Goal: Find specific page/section: Find specific page/section

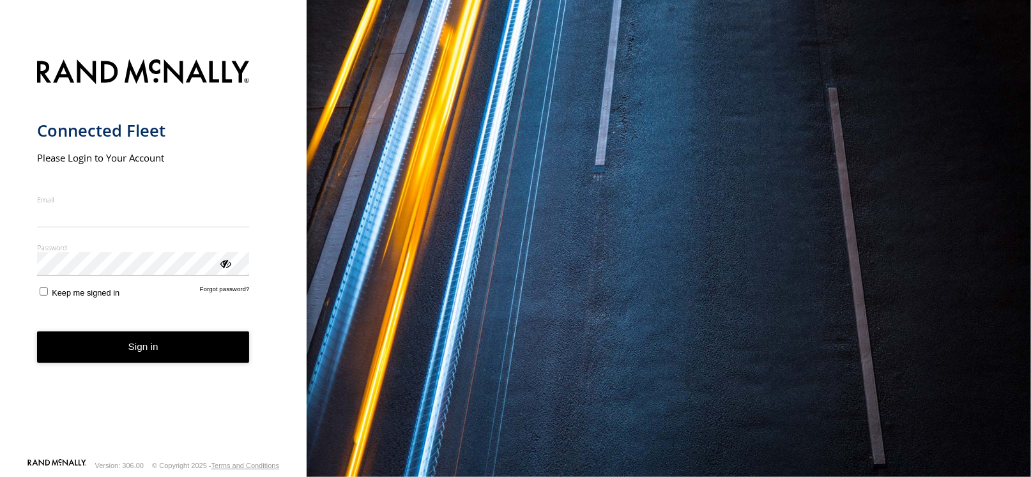
type input "**********"
click at [158, 348] on button "Sign in" at bounding box center [143, 347] width 213 height 31
click at [159, 341] on button "Sign in" at bounding box center [143, 347] width 213 height 31
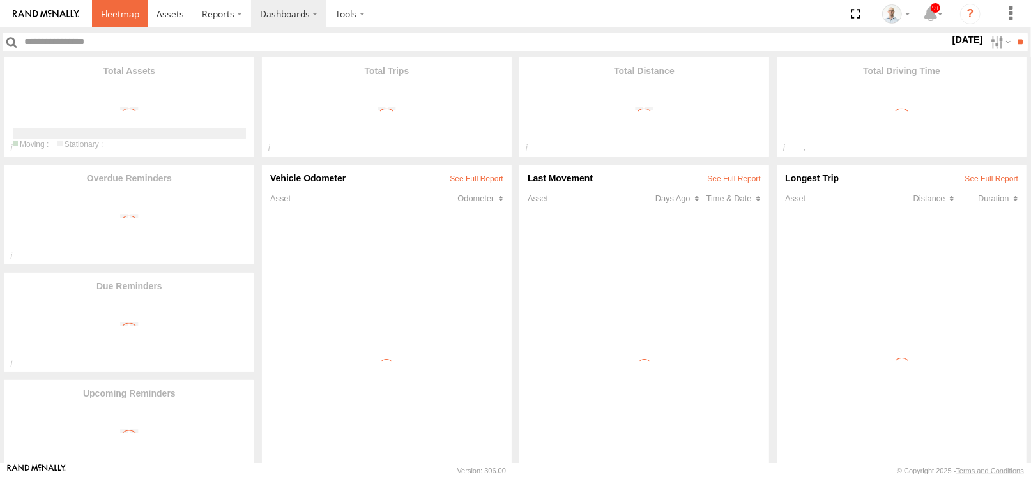
click at [138, 6] on link at bounding box center [120, 13] width 56 height 27
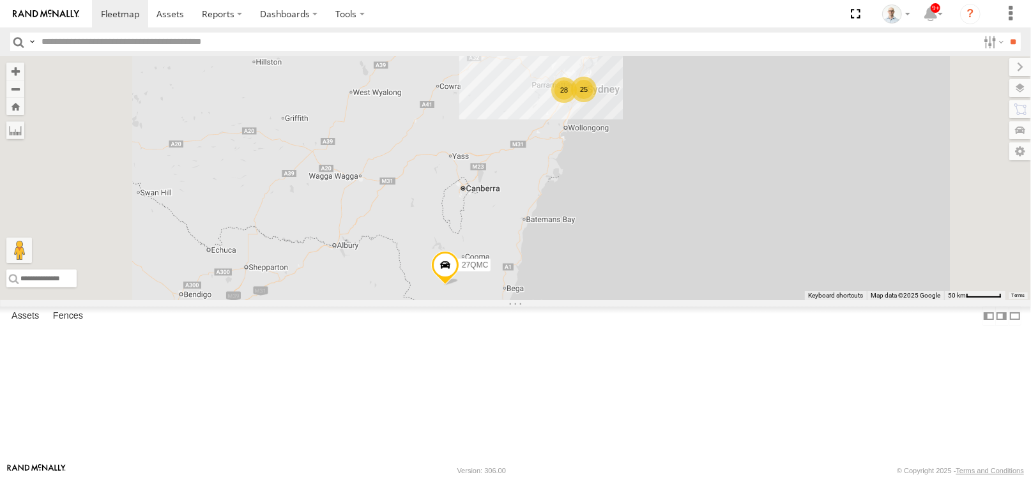
click at [577, 103] on div "28" at bounding box center [564, 90] width 26 height 26
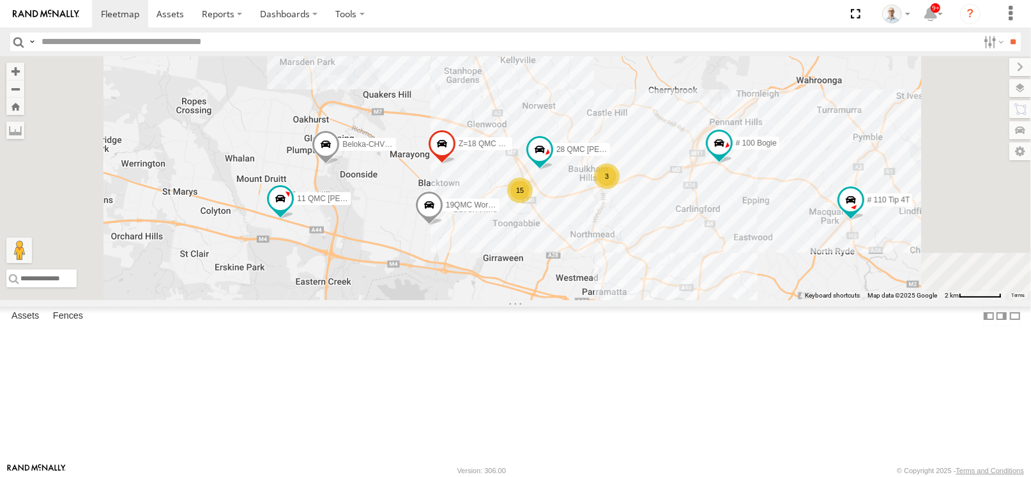
drag, startPoint x: 726, startPoint y: 348, endPoint x: 710, endPoint y: 346, distance: 15.5
click at [710, 300] on div "27QMC 10 QMC Pat # KS75A Beloka-EKV93V 19QMC Workshop 05QMC [PERSON_NAME] 11 QM…" at bounding box center [515, 178] width 1031 height 244
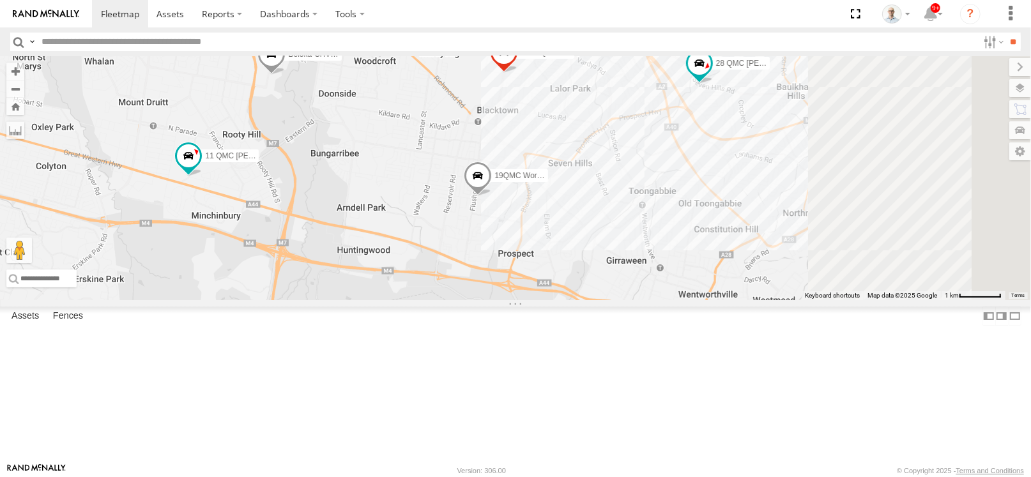
drag, startPoint x: 867, startPoint y: 286, endPoint x: 608, endPoint y: 298, distance: 259.0
click at [608, 298] on div "27QMC 10 QMC Pat # KS75A Beloka-EKV93V 19QMC Workshop 05QMC [PERSON_NAME] 11 QM…" at bounding box center [515, 178] width 1031 height 244
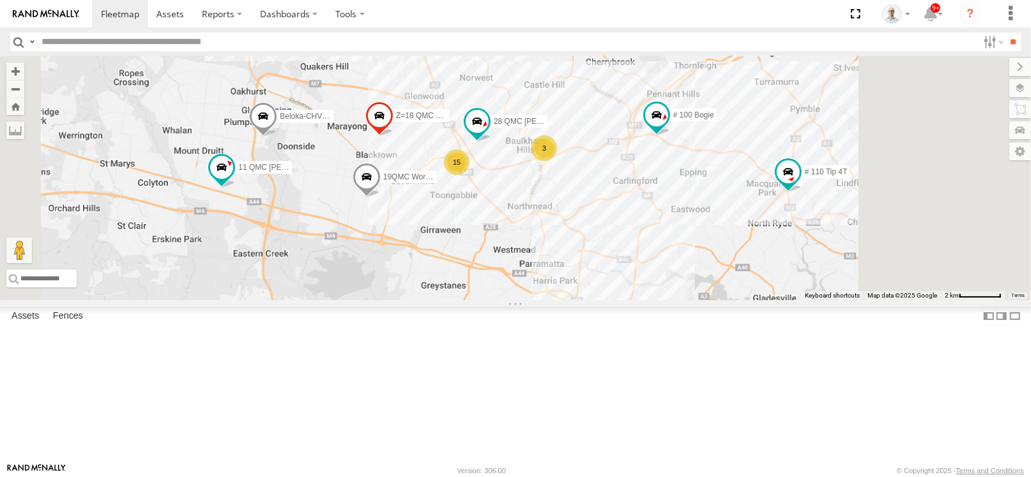
drag, startPoint x: 811, startPoint y: 326, endPoint x: 643, endPoint y: 303, distance: 169.0
click at [643, 300] on div "27QMC 10 QMC Pat # KS75A Beloka-EKV93V 19QMC Workshop 05QMC [PERSON_NAME] 11 QM…" at bounding box center [515, 178] width 1031 height 244
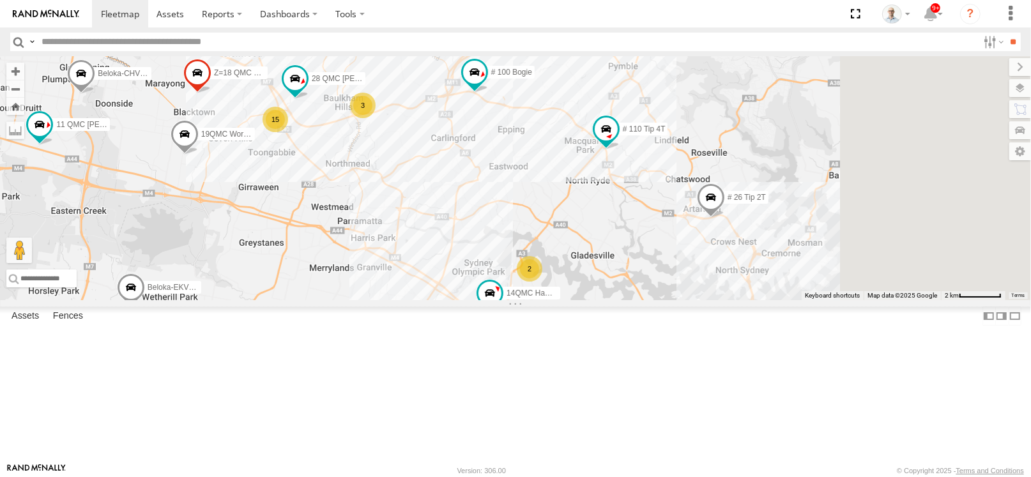
drag, startPoint x: 689, startPoint y: 319, endPoint x: 559, endPoint y: 281, distance: 135.1
click at [559, 281] on div "27QMC 10 QMC Pat # KS75A Beloka-EKV93V 19QMC Workshop 05QMC [PERSON_NAME] 11 QM…" at bounding box center [515, 178] width 1031 height 244
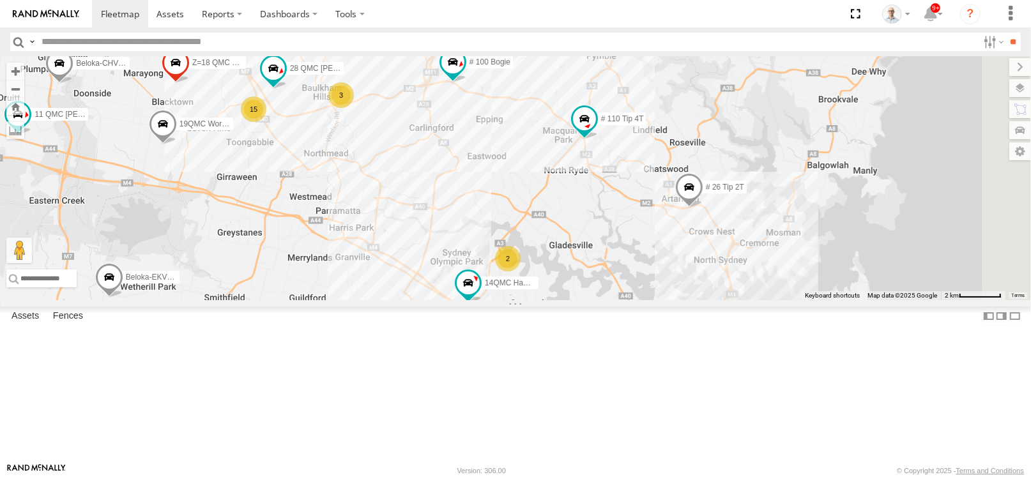
drag, startPoint x: 662, startPoint y: 292, endPoint x: 639, endPoint y: 280, distance: 26.0
click at [639, 280] on div "27QMC 10 QMC Pat # KS75A Beloka-EKV93V 19QMC Workshop 05QMC [PERSON_NAME] 11 QM…" at bounding box center [515, 178] width 1031 height 244
drag, startPoint x: 607, startPoint y: 150, endPoint x: 678, endPoint y: 241, distance: 116.0
click at [464, 73] on span at bounding box center [452, 61] width 23 height 23
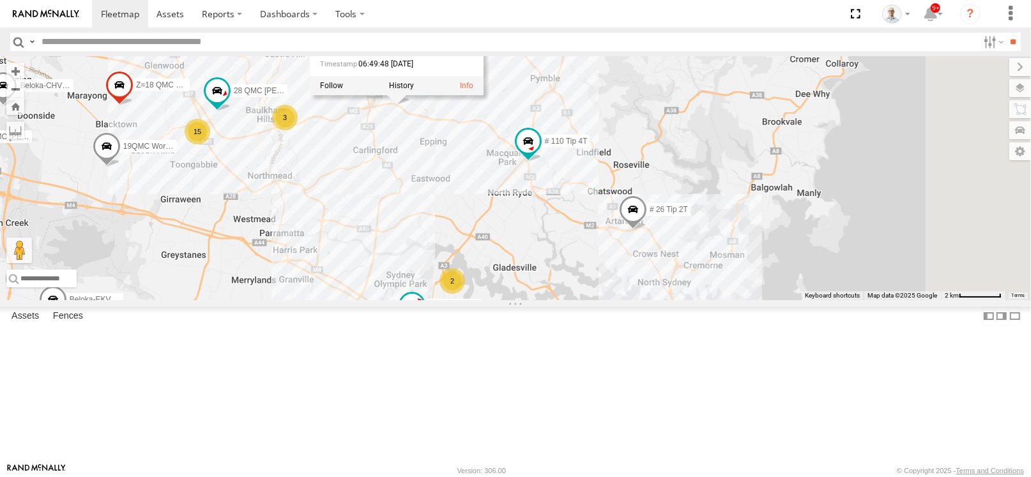
drag, startPoint x: 641, startPoint y: 297, endPoint x: 631, endPoint y: 305, distance: 12.8
click at [631, 300] on div "27QMC 10 QMC Pat # KS75A Beloka-EKV93V 19QMC Workshop 05QMC [PERSON_NAME] 11 QM…" at bounding box center [515, 178] width 1031 height 244
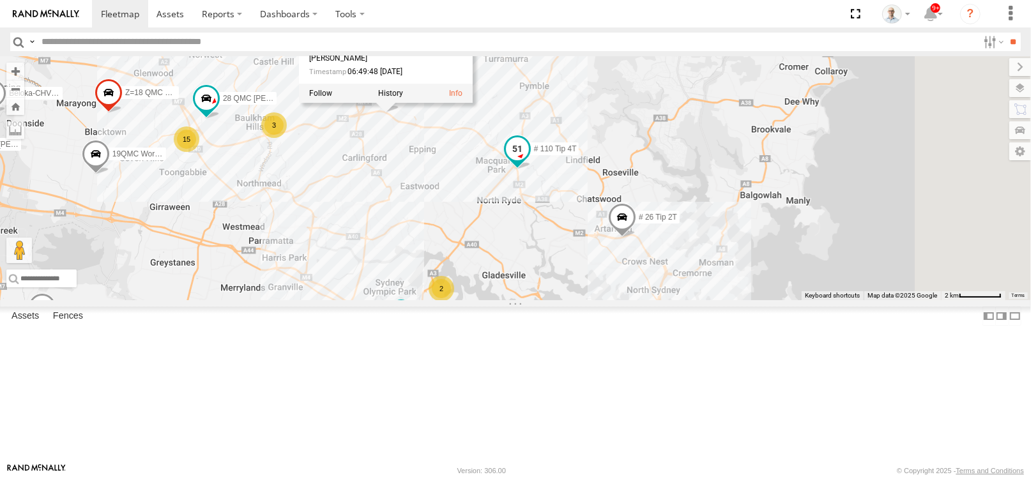
click at [529, 161] on span at bounding box center [517, 149] width 23 height 23
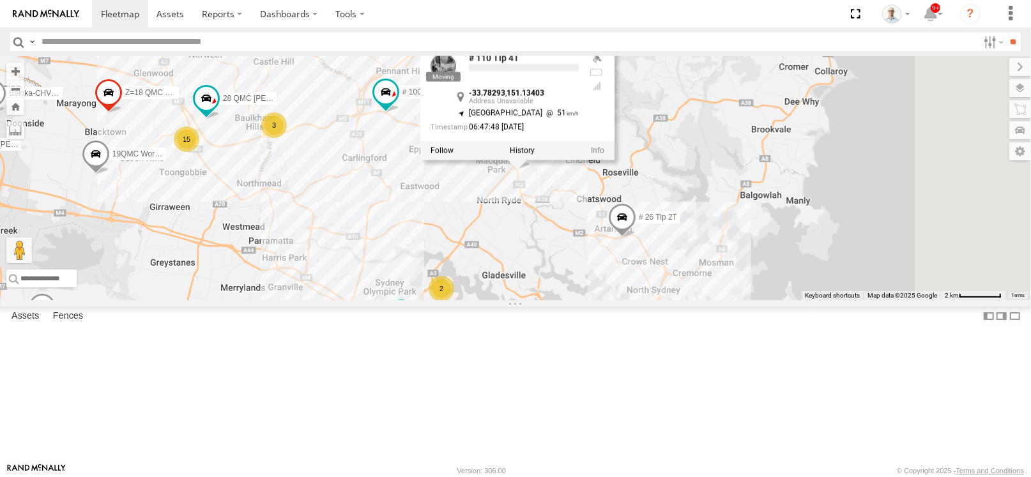
drag, startPoint x: 702, startPoint y: 303, endPoint x: 632, endPoint y: 303, distance: 70.3
click at [632, 300] on div "27QMC 10 QMC Pat # KS75A Beloka-EKV93V 19QMC Workshop 05QMC [PERSON_NAME] 11 QM…" at bounding box center [515, 178] width 1031 height 244
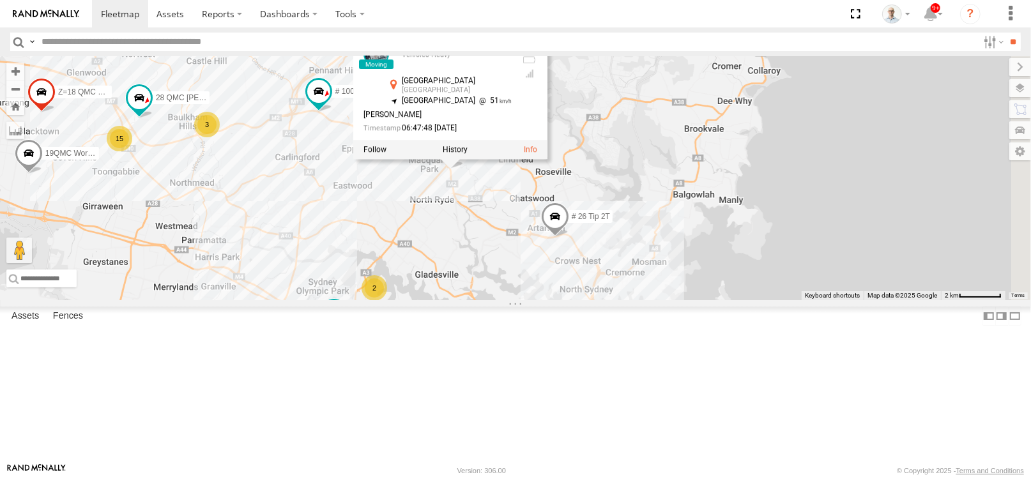
click at [569, 238] on span at bounding box center [555, 220] width 28 height 34
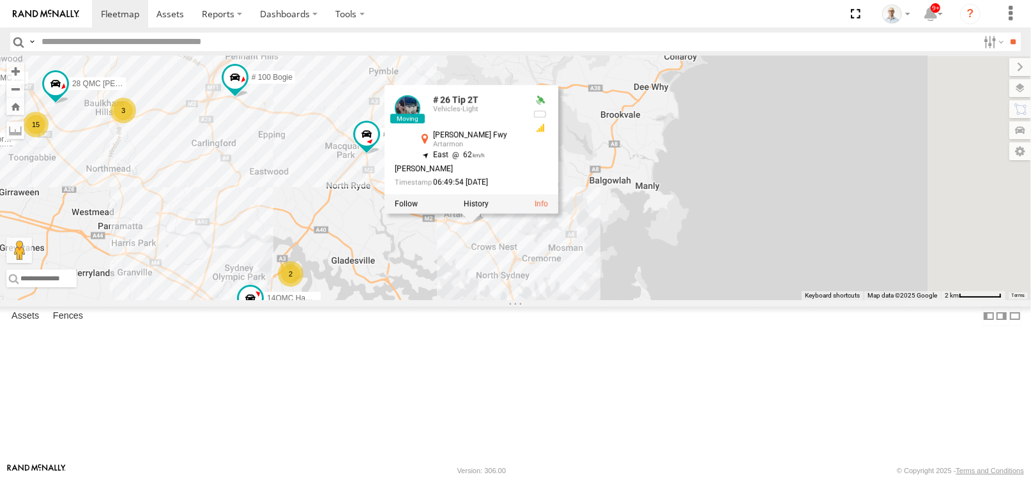
drag, startPoint x: 737, startPoint y: 374, endPoint x: 602, endPoint y: 349, distance: 137.0
click at [602, 300] on div "27QMC 10 QMC Pat # KS75A Beloka-EKV93V 19QMC Workshop 05QMC [PERSON_NAME] 11 QM…" at bounding box center [515, 178] width 1031 height 244
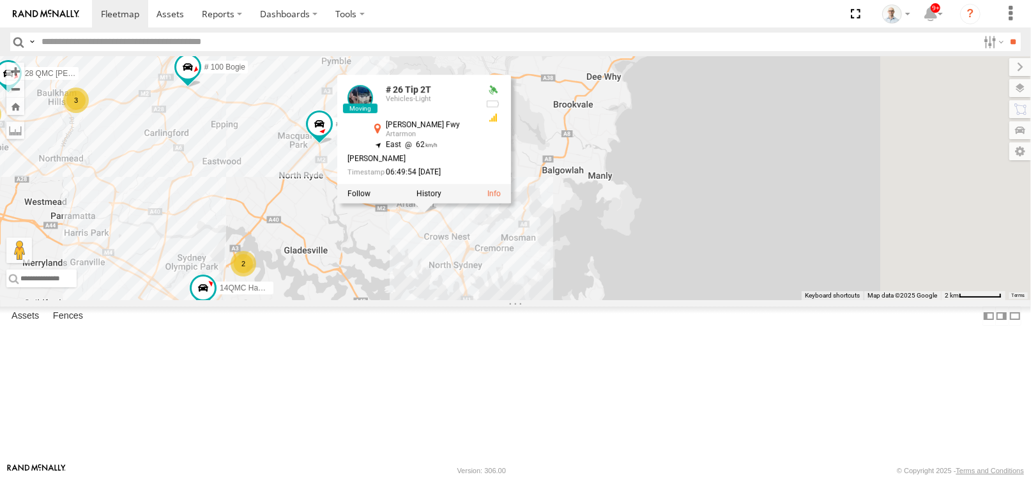
click at [737, 300] on div "27QMC 10 QMC Pat # KS75A Beloka-EKV93V 19QMC Workshop 05QMC [PERSON_NAME] 11 QM…" at bounding box center [515, 178] width 1031 height 244
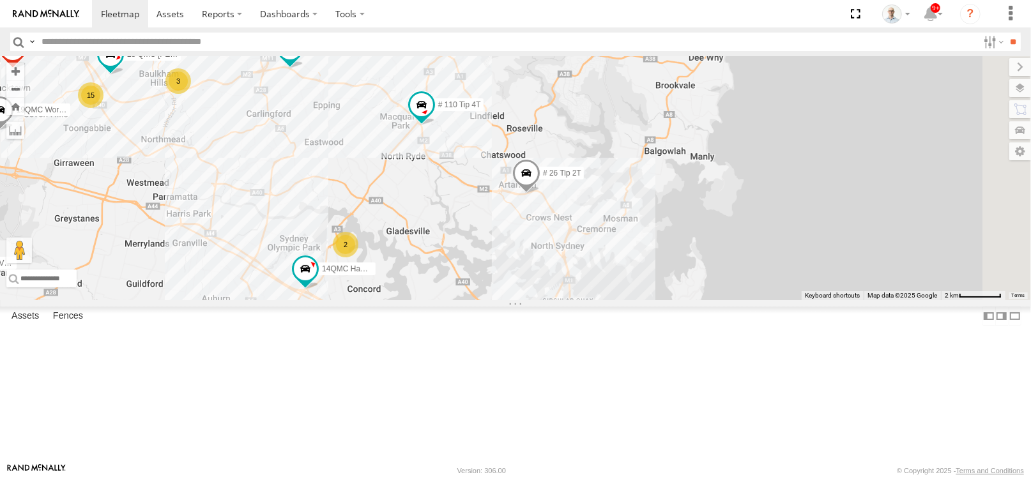
drag, startPoint x: 502, startPoint y: 394, endPoint x: 790, endPoint y: 353, distance: 291.7
click at [790, 300] on div "27QMC 10 QMC Pat # KS75A Beloka-EKV93V 19QMC Workshop 05QMC [PERSON_NAME] 11 QM…" at bounding box center [515, 178] width 1031 height 244
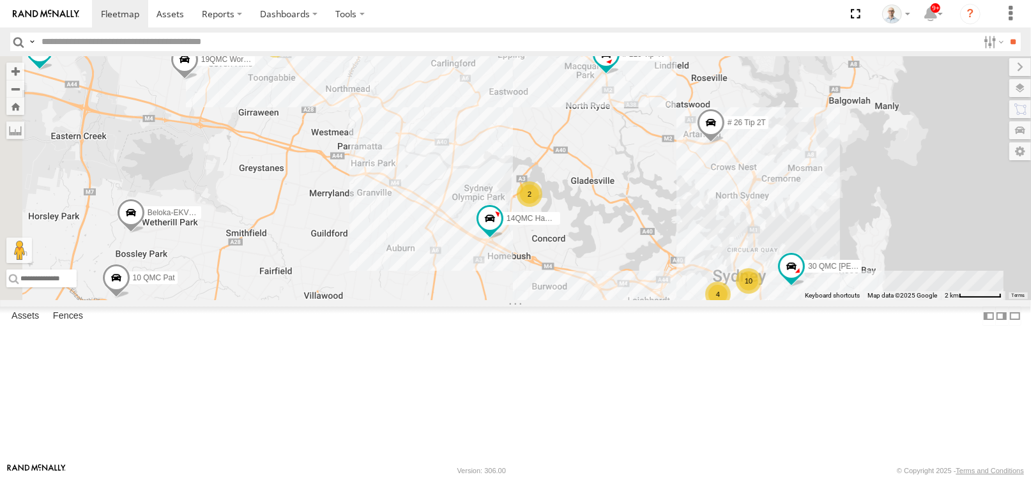
drag, startPoint x: 574, startPoint y: 208, endPoint x: 573, endPoint y: 175, distance: 33.2
click at [573, 175] on div "27QMC 10 QMC Pat # KS75A Beloka-EKV93V 19QMC Workshop 05QMC [PERSON_NAME] 11 QM…" at bounding box center [515, 178] width 1031 height 244
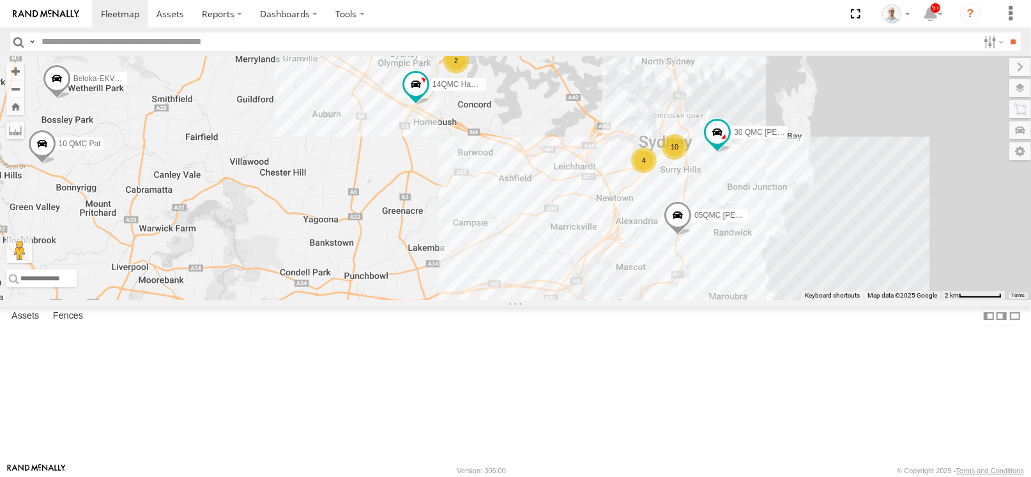
drag, startPoint x: 703, startPoint y: 333, endPoint x: 631, endPoint y: 211, distance: 141.5
click at [631, 211] on div "27QMC 10 QMC Pat # KS75A Beloka-EKV93V 19QMC Workshop 05QMC [PERSON_NAME] 11 QM…" at bounding box center [515, 178] width 1031 height 244
drag, startPoint x: 701, startPoint y: 280, endPoint x: 684, endPoint y: 245, distance: 39.1
click at [684, 245] on div "27QMC 10 QMC Pat # KS75A Beloka-EKV93V 19QMC Workshop 05QMC [PERSON_NAME] 11 QM…" at bounding box center [515, 178] width 1031 height 244
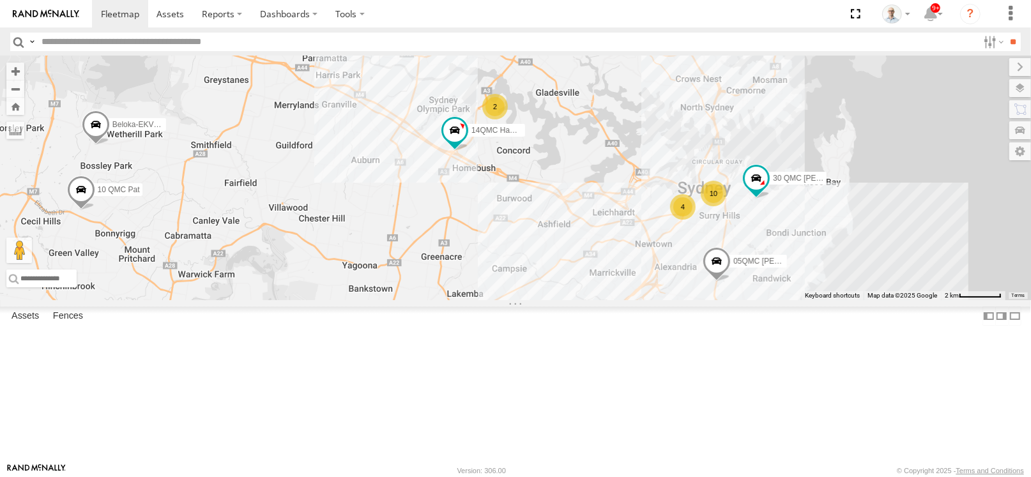
drag, startPoint x: 689, startPoint y: 245, endPoint x: 745, endPoint y: 332, distance: 103.5
click at [745, 300] on div "27QMC 10 QMC Pat # KS75A Beloka-EKV93V 19QMC Workshop 05QMC [PERSON_NAME] 11 QM…" at bounding box center [515, 178] width 1031 height 244
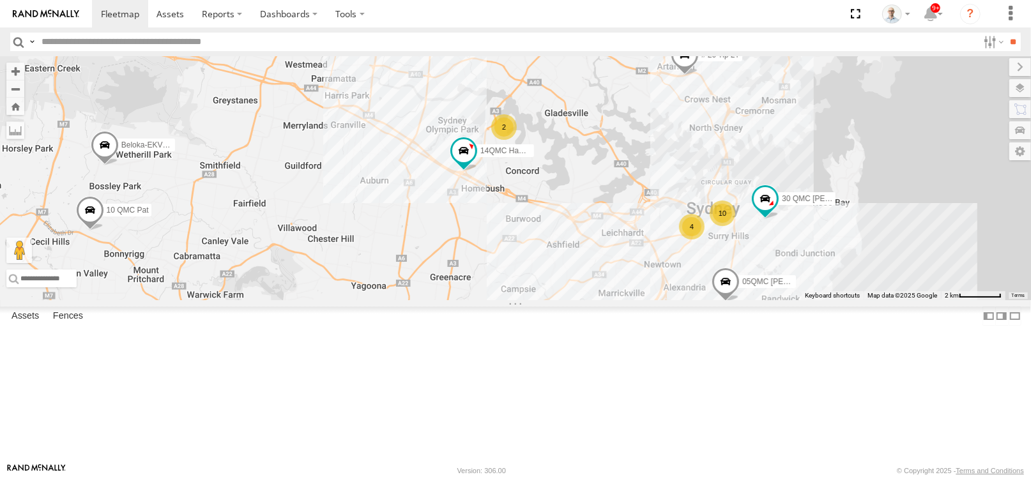
drag, startPoint x: 430, startPoint y: 169, endPoint x: 481, endPoint y: 218, distance: 70.9
click at [481, 218] on div "27QMC 10 QMC Pat # KS75A Beloka-EKV93V 19QMC Workshop 05QMC [PERSON_NAME] 11 QM…" at bounding box center [515, 178] width 1031 height 244
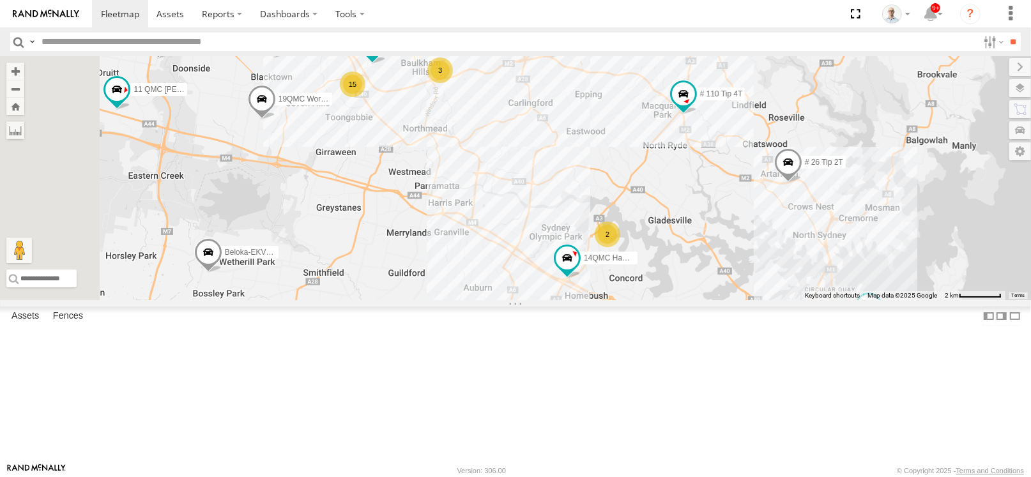
drag, startPoint x: 478, startPoint y: 201, endPoint x: 517, endPoint y: 273, distance: 82.0
click at [517, 273] on div "27QMC 10 QMC Pat # KS75A Beloka-EKV93V 19QMC Workshop 05QMC [PERSON_NAME] 11 QM…" at bounding box center [515, 178] width 1031 height 244
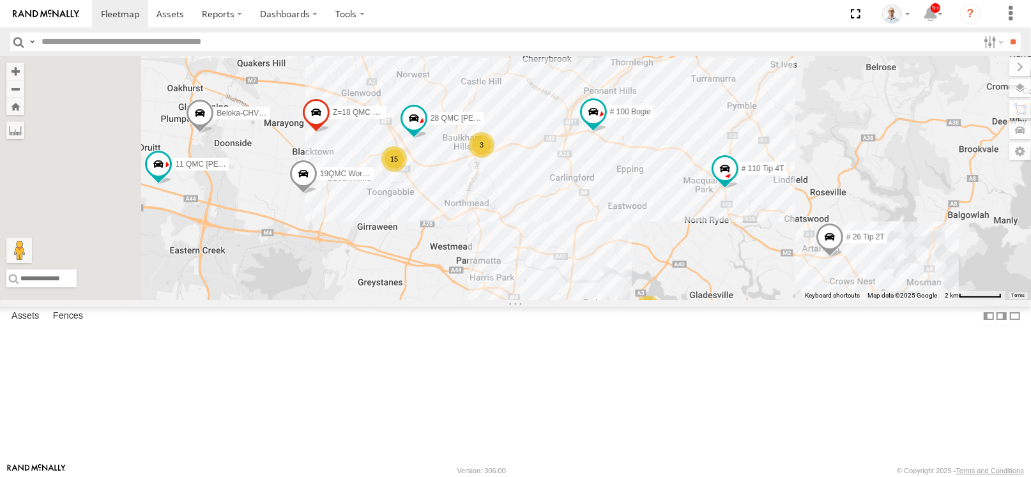
drag, startPoint x: 625, startPoint y: 292, endPoint x: 588, endPoint y: 241, distance: 63.0
click at [588, 241] on div "27QMC 10 QMC Pat # KS75A Beloka-EKV93V 19QMC Workshop 05QMC [PERSON_NAME] 11 QM…" at bounding box center [515, 178] width 1031 height 244
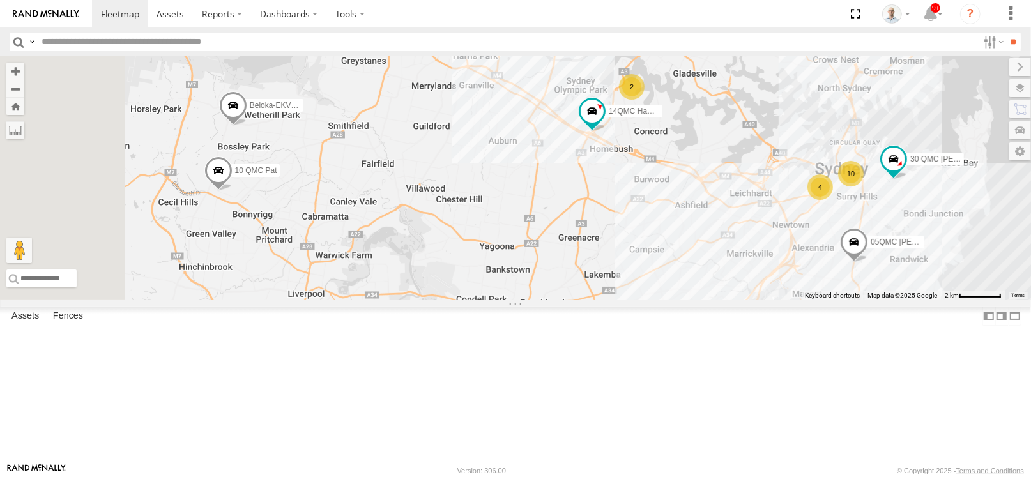
drag, startPoint x: 541, startPoint y: 360, endPoint x: 597, endPoint y: 261, distance: 113.0
click at [597, 261] on div "27QMC 10 QMC Pat # KS75A Beloka-EKV93V 19QMC Workshop 05QMC [PERSON_NAME] 11 QM…" at bounding box center [515, 178] width 1031 height 244
click at [613, 296] on div "27QMC 10 QMC Pat # KS75A Beloka-EKV93V 19QMC Workshop 05QMC [PERSON_NAME] 11 QM…" at bounding box center [515, 178] width 1031 height 244
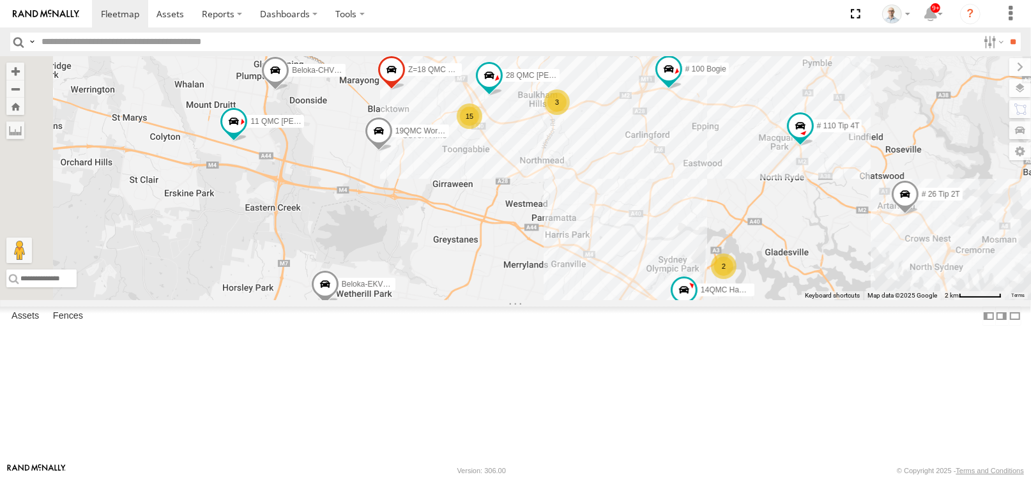
drag, startPoint x: 603, startPoint y: 290, endPoint x: 625, endPoint y: 319, distance: 36.5
click at [625, 300] on div "27QMC 10 QMC Pat # KS75A Beloka-EKV93V 19QMC Workshop 05QMC [PERSON_NAME] 11 QM…" at bounding box center [515, 178] width 1031 height 244
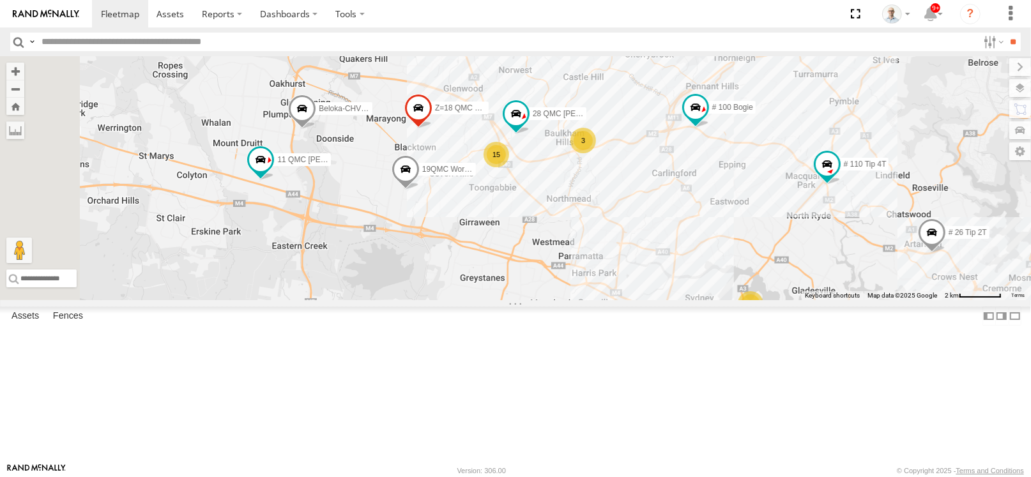
click at [596, 153] on div "3" at bounding box center [584, 141] width 26 height 26
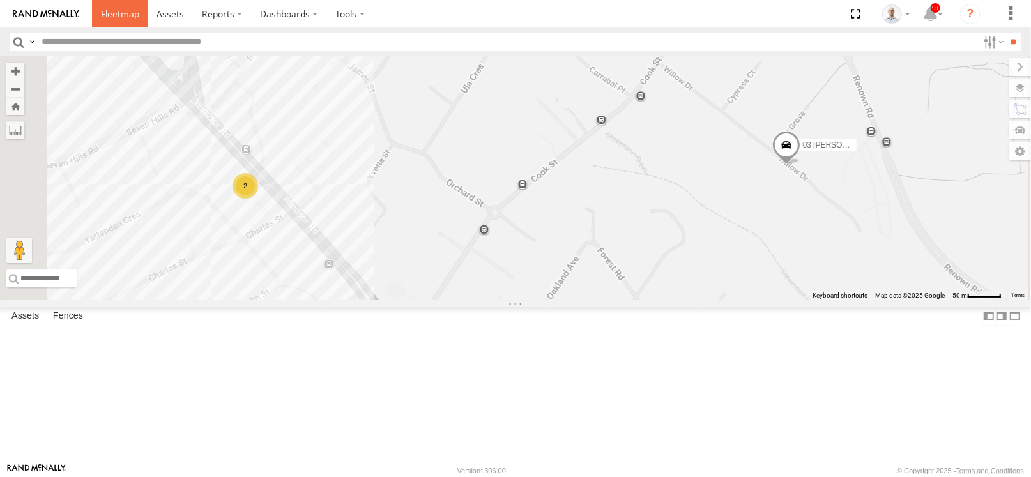
click at [140, 10] on link at bounding box center [120, 13] width 56 height 27
